Goal: Task Accomplishment & Management: Manage account settings

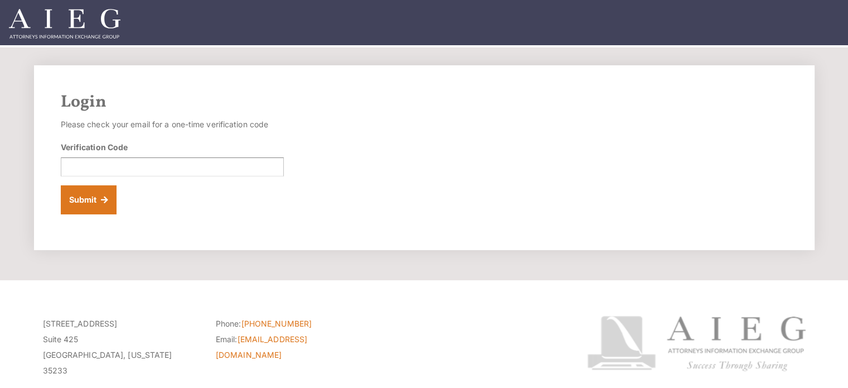
scroll to position [4, 0]
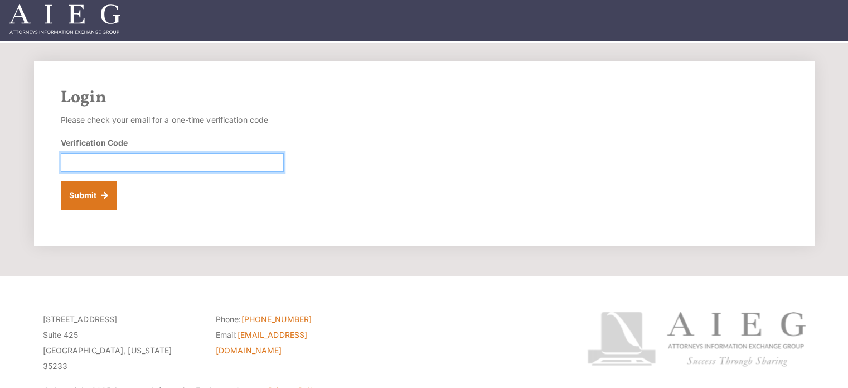
click at [80, 162] on input "Verification Code" at bounding box center [172, 162] width 223 height 19
type input "780458"
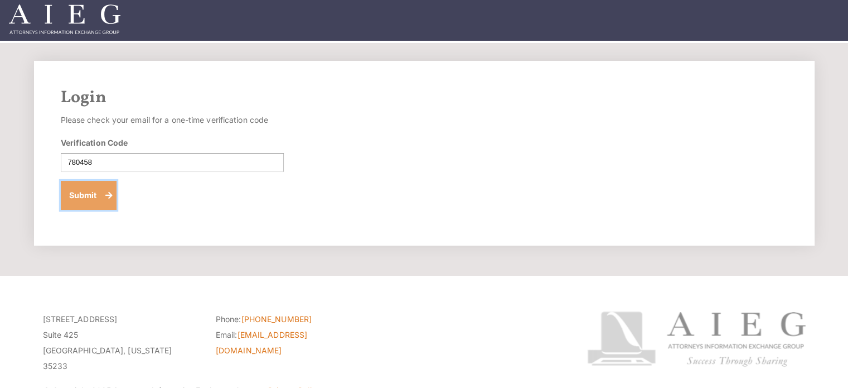
click at [80, 193] on button "Submit" at bounding box center [89, 195] width 56 height 29
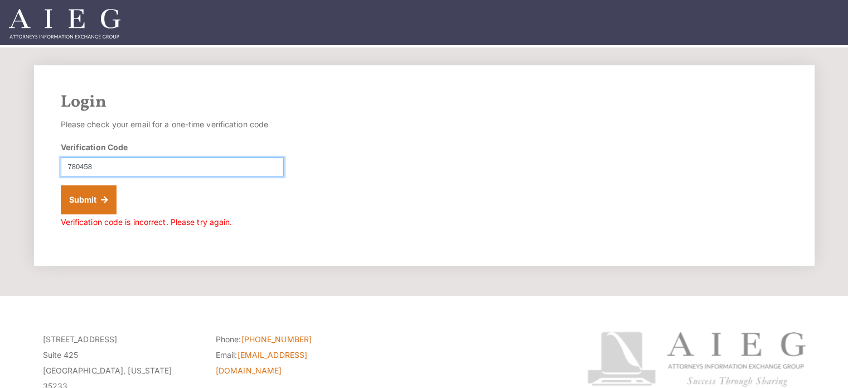
click at [110, 170] on input "780458" at bounding box center [172, 166] width 223 height 19
type input "7"
type input "695236"
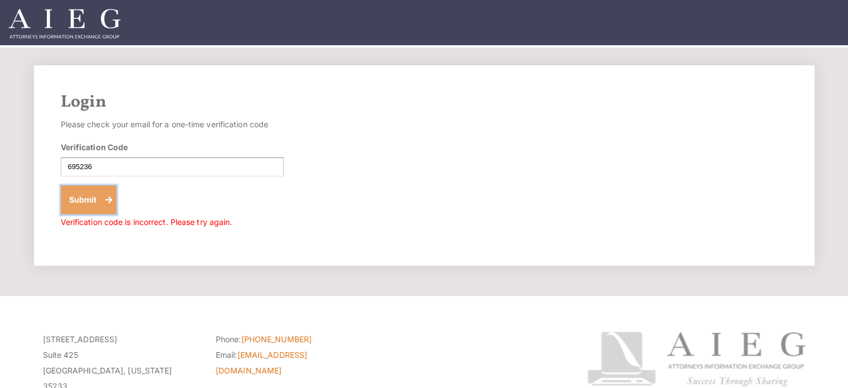
click at [87, 194] on button "Submit" at bounding box center [89, 199] width 56 height 29
click at [90, 201] on button "Submit" at bounding box center [89, 199] width 56 height 29
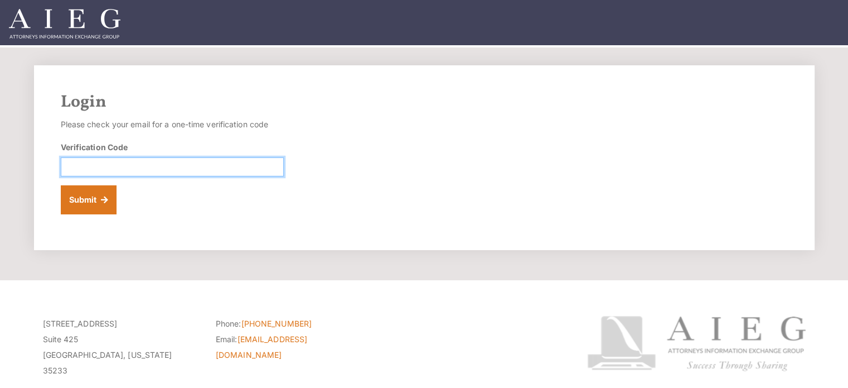
click at [84, 160] on input "Verification Code" at bounding box center [172, 166] width 223 height 19
type input "972334"
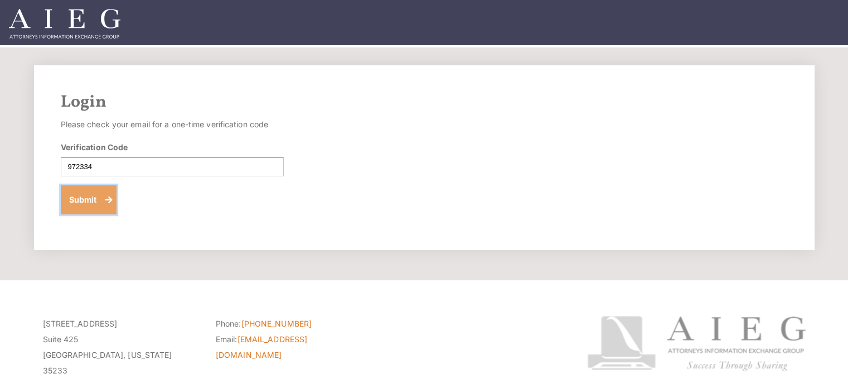
click at [80, 194] on button "Submit" at bounding box center [89, 199] width 56 height 29
